Goal: Task Accomplishment & Management: Manage account settings

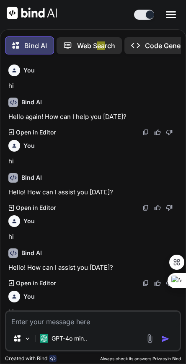
scroll to position [128, 0]
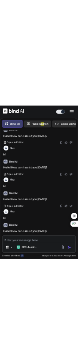
scroll to position [128, 0]
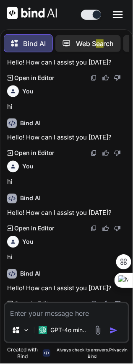
type textarea "x"
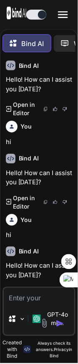
scroll to position [145, 0]
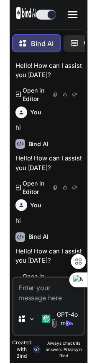
scroll to position [247, 0]
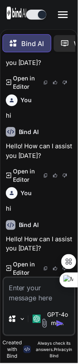
type textarea "x"
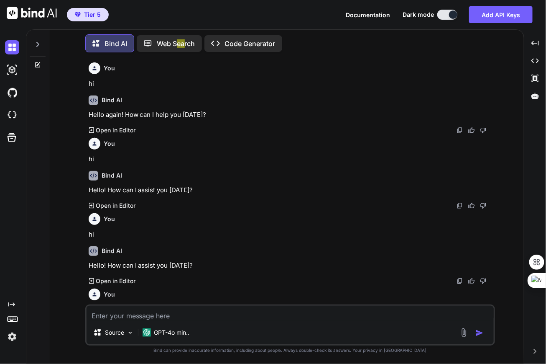
click at [38, 44] on icon at bounding box center [37, 44] width 7 height 7
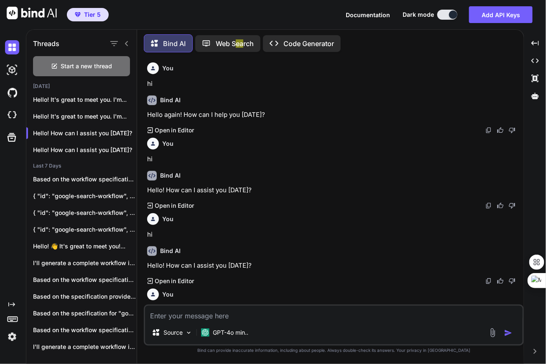
click at [78, 61] on div "Threads Start a new thread Yesterday Hello! It's great to meet you. I'm... Hell…" at bounding box center [81, 195] width 111 height 335
click at [78, 97] on icon "button" at bounding box center [127, 99] width 5 height 5
click at [78, 131] on span "Delete" at bounding box center [147, 131] width 18 height 8
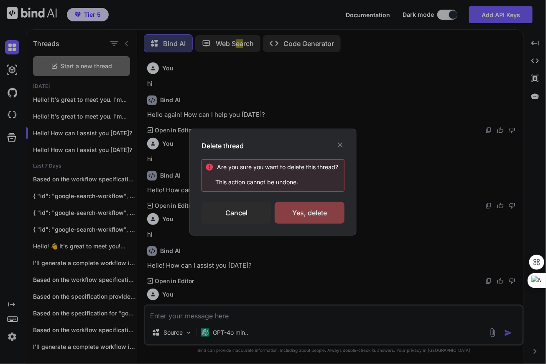
click at [78, 213] on div "Yes, delete" at bounding box center [310, 213] width 70 height 22
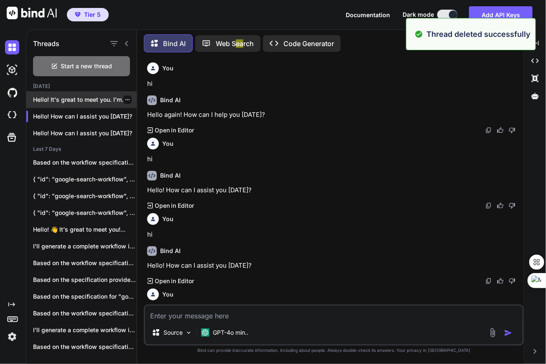
click at [78, 95] on div at bounding box center [127, 99] width 8 height 8
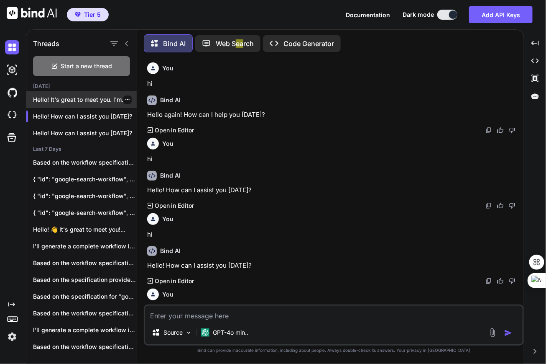
click at [78, 103] on div "Hello! It's great to meet you. I'm..." at bounding box center [81, 99] width 110 height 17
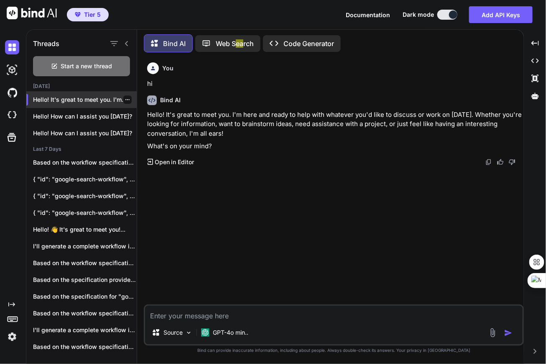
click at [78, 97] on icon "button" at bounding box center [127, 99] width 5 height 5
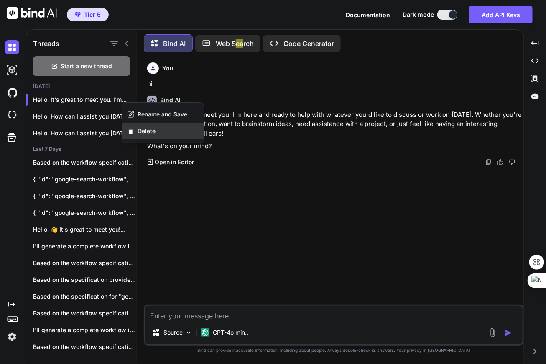
click at [78, 131] on span "Delete" at bounding box center [147, 131] width 18 height 8
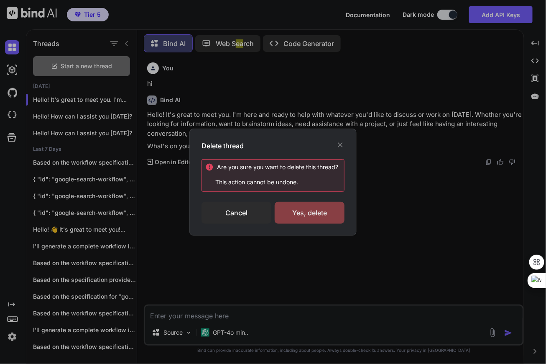
click at [78, 210] on div "Yes, delete" at bounding box center [310, 213] width 70 height 22
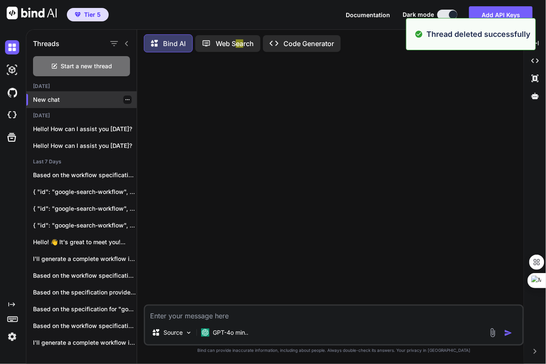
click at [78, 97] on icon "button" at bounding box center [127, 99] width 5 height 5
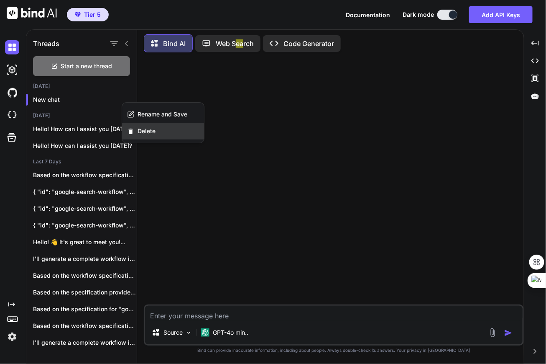
click at [78, 133] on span "Delete" at bounding box center [147, 131] width 18 height 8
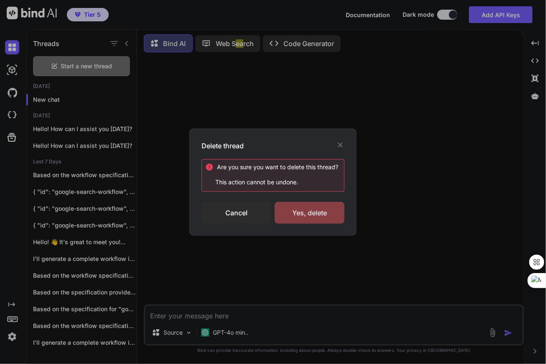
click at [78, 214] on div "Yes, delete" at bounding box center [310, 213] width 70 height 22
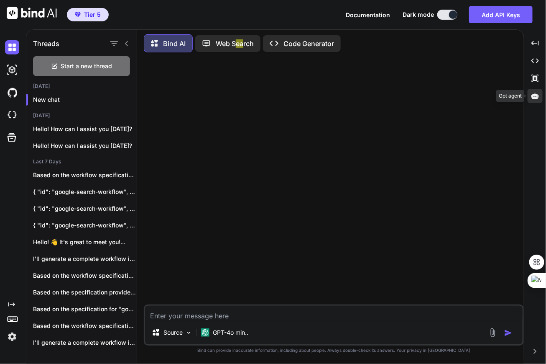
click at [78, 99] on icon at bounding box center [536, 96] width 8 height 8
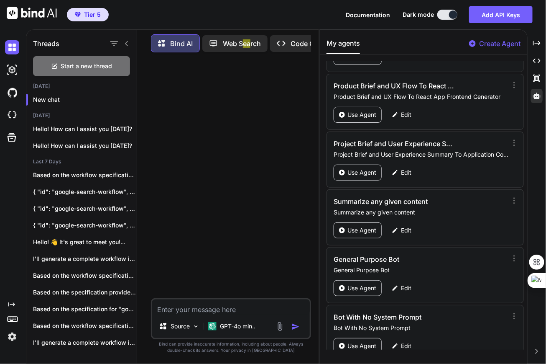
scroll to position [1848, 0]
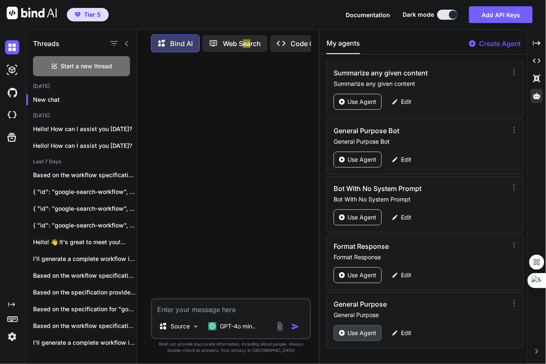
click at [78, 334] on p "Use Agent" at bounding box center [362, 332] width 29 height 8
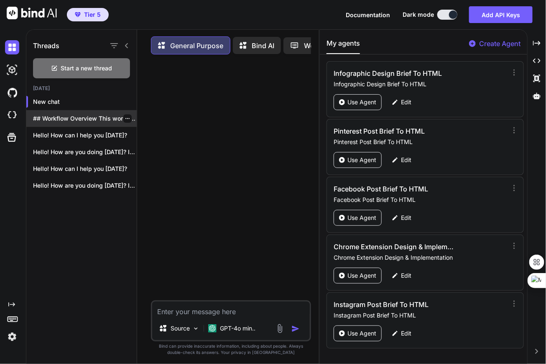
click at [69, 121] on p "## Workflow Overview This workflow automates a..." at bounding box center [85, 118] width 104 height 8
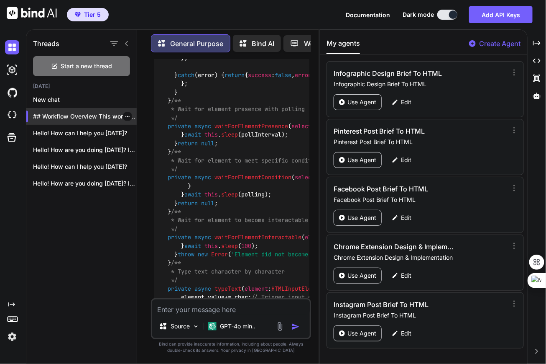
scroll to position [13493, 0]
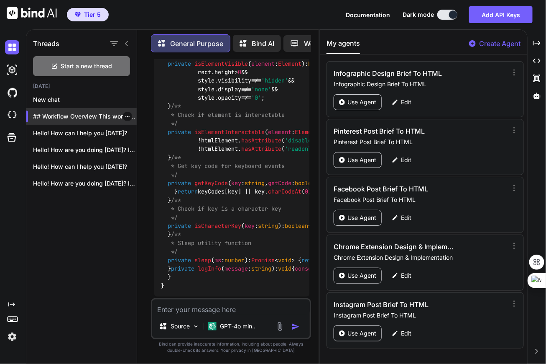
click at [78, 117] on div at bounding box center [127, 116] width 8 height 8
click at [78, 114] on icon "button" at bounding box center [127, 116] width 5 height 5
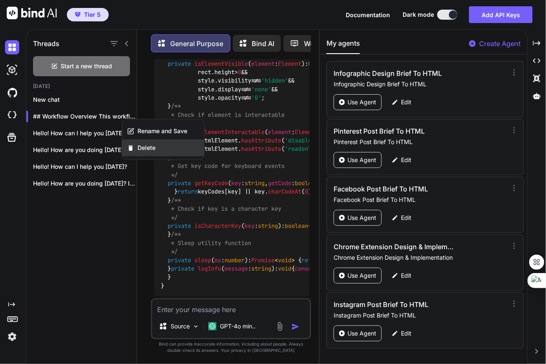
click at [78, 149] on span "Delete" at bounding box center [147, 147] width 18 height 8
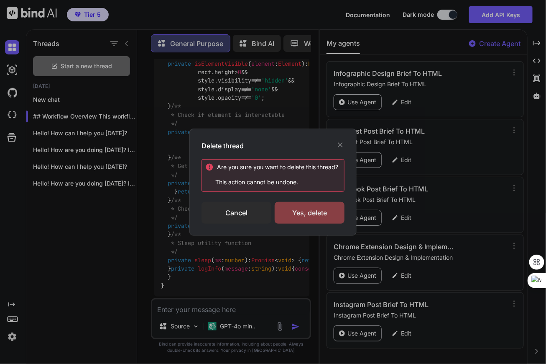
click at [78, 207] on div "Yes, delete" at bounding box center [310, 213] width 70 height 22
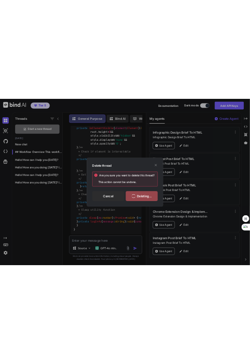
scroll to position [0, 0]
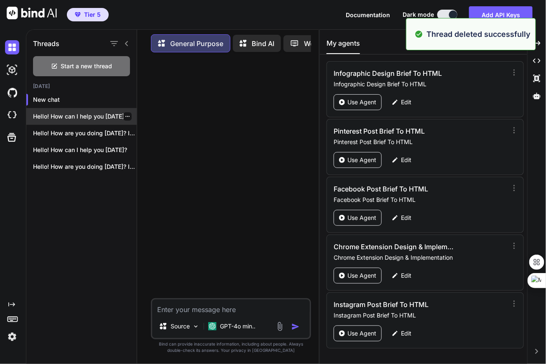
click at [78, 116] on icon "button" at bounding box center [127, 116] width 5 height 5
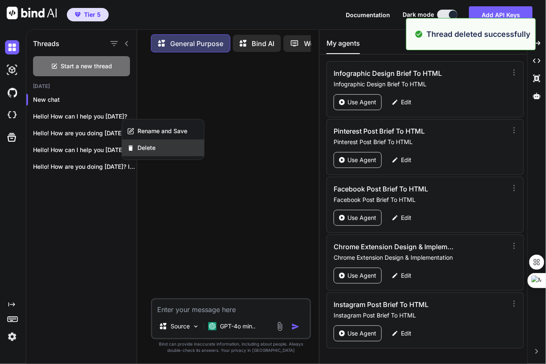
click at [78, 150] on div "Delete" at bounding box center [163, 147] width 82 height 17
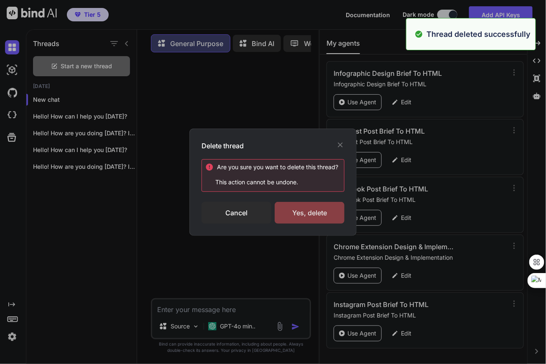
click at [78, 220] on div "Yes, delete" at bounding box center [310, 213] width 70 height 22
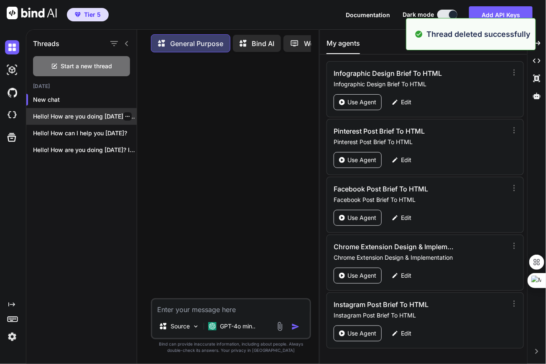
click at [78, 116] on icon "button" at bounding box center [127, 116] width 4 height 1
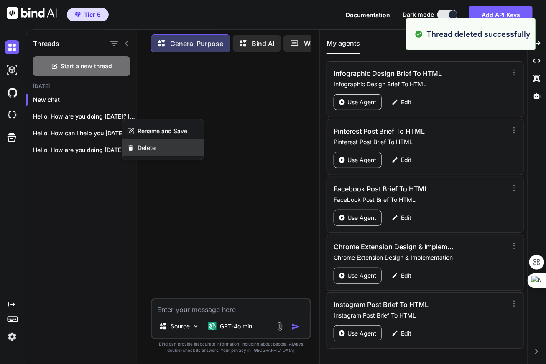
click at [78, 151] on div "Delete" at bounding box center [163, 147] width 82 height 17
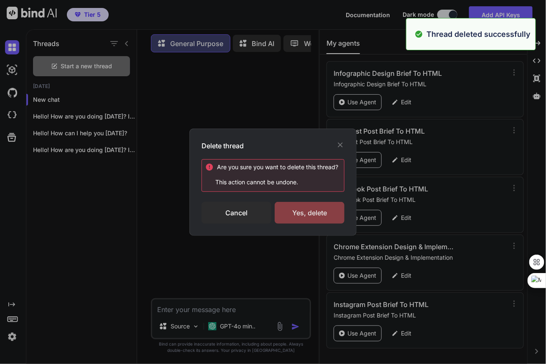
click at [78, 219] on div "Yes, delete" at bounding box center [310, 213] width 70 height 22
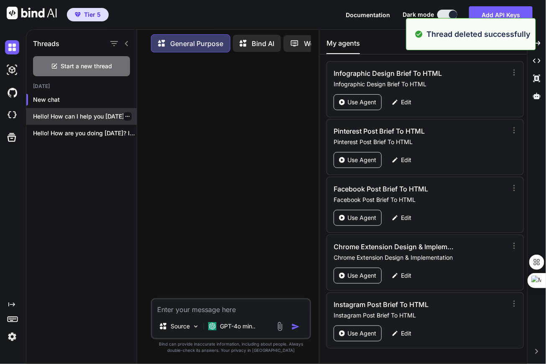
click at [78, 116] on div at bounding box center [127, 116] width 8 height 8
click at [78, 114] on icon "button" at bounding box center [127, 116] width 5 height 5
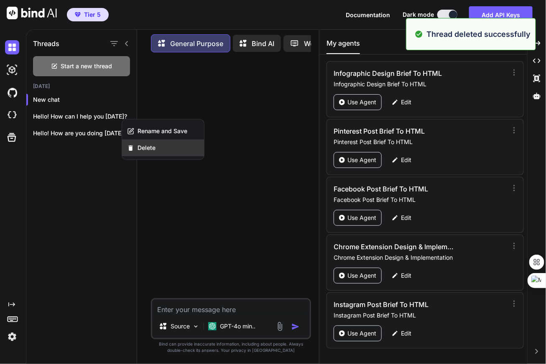
click at [78, 146] on span "Delete" at bounding box center [147, 147] width 18 height 8
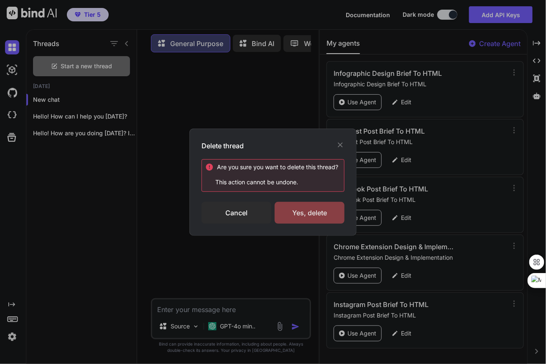
click at [78, 213] on div "Yes, delete" at bounding box center [310, 213] width 70 height 22
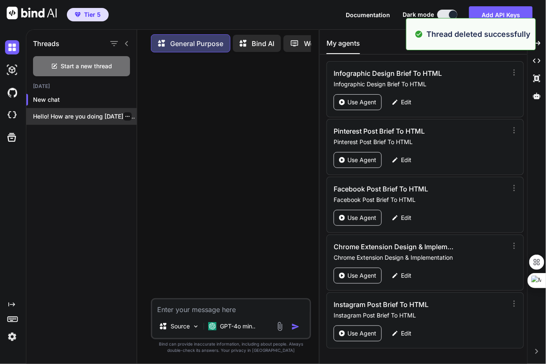
click at [78, 113] on div at bounding box center [127, 116] width 8 height 8
click at [78, 114] on icon "button" at bounding box center [127, 116] width 5 height 5
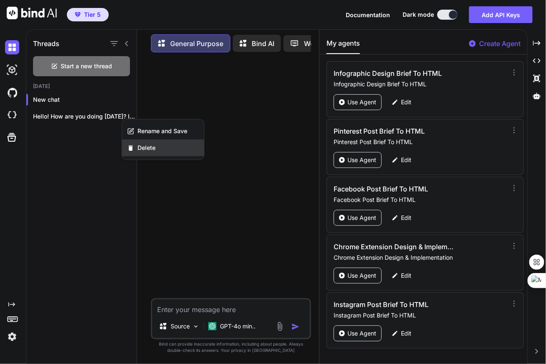
click at [78, 150] on span "Delete" at bounding box center [147, 147] width 18 height 8
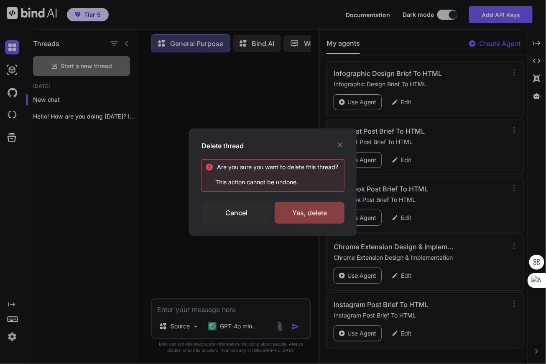
click at [78, 212] on div "Yes, delete" at bounding box center [310, 213] width 70 height 22
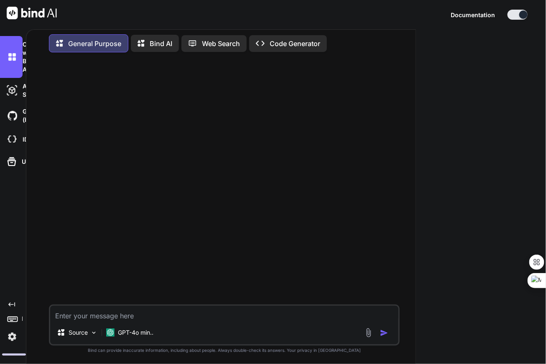
type textarea "x"
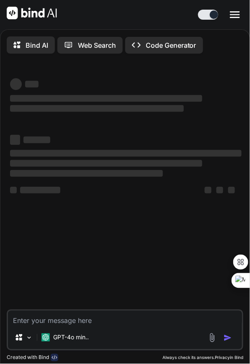
type textarea "x"
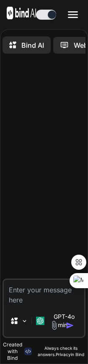
type textarea "x"
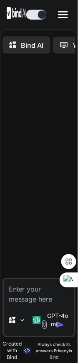
type textarea "x"
